Goal: Find specific page/section: Find specific page/section

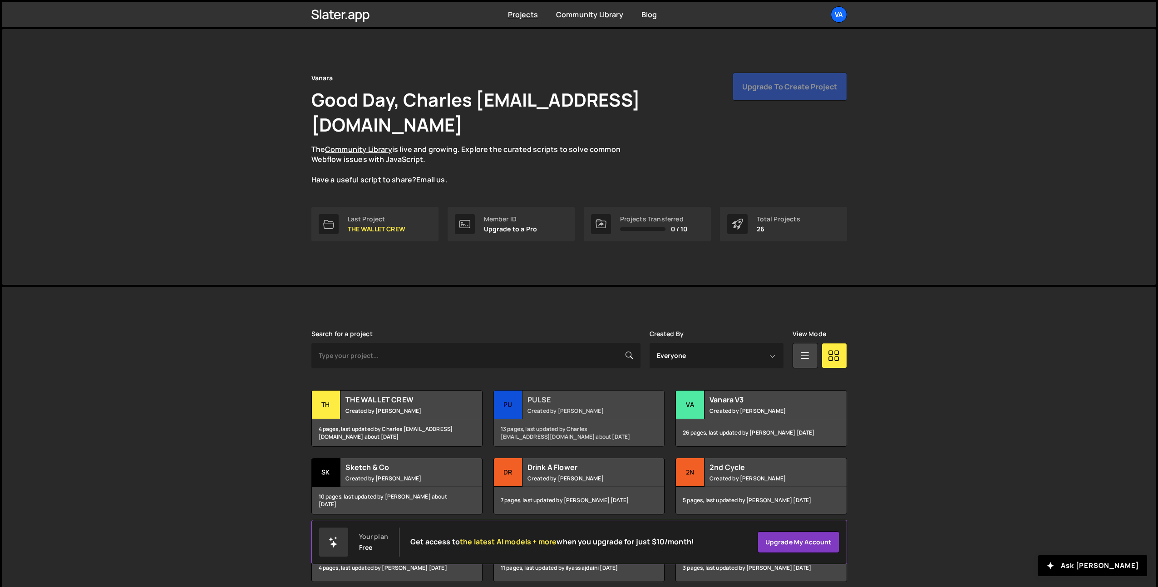
click at [582, 407] on small "Created by Terence Moulin" at bounding box center [581, 411] width 109 height 8
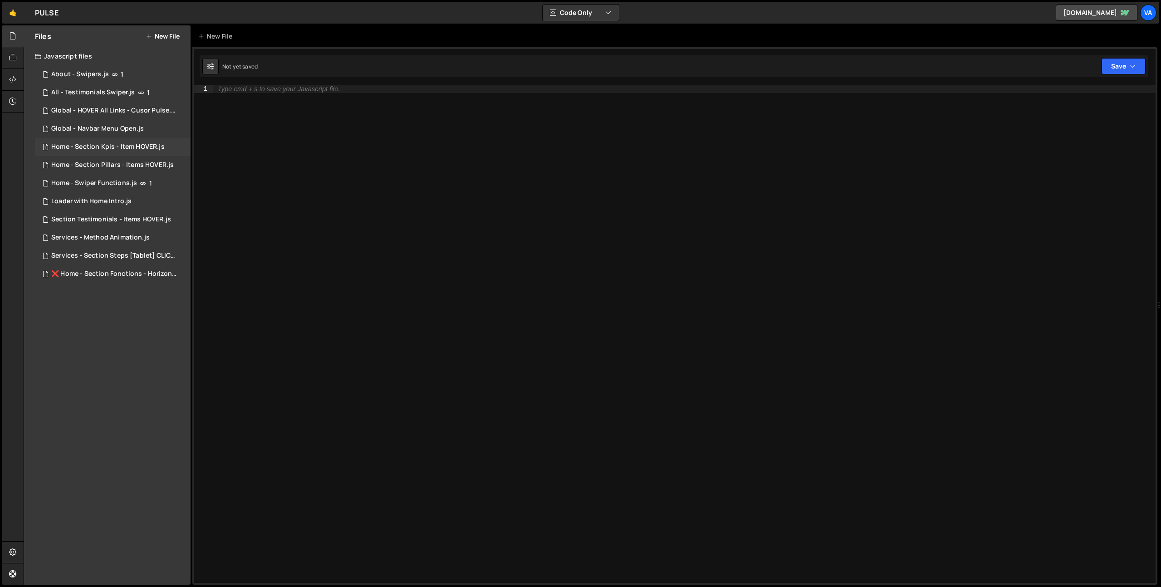
click at [117, 148] on div "Home - Section Kpis - Item HOVER.js" at bounding box center [107, 147] width 113 height 8
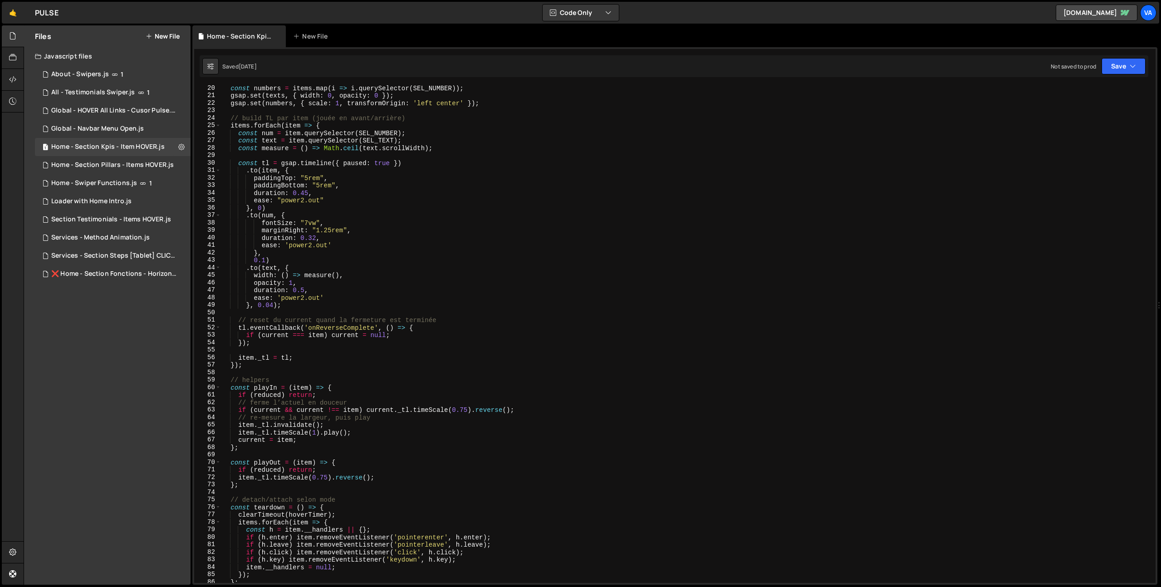
scroll to position [140, 0]
